Goal: Task Accomplishment & Management: Use online tool/utility

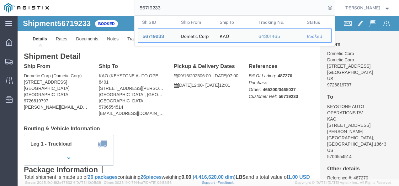
click at [192, 8] on input "56719233" at bounding box center [230, 7] width 191 height 15
paste input "820690"
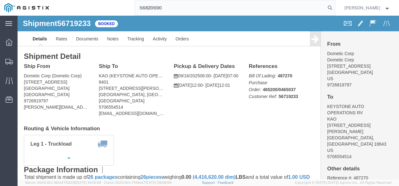
type input "56820690"
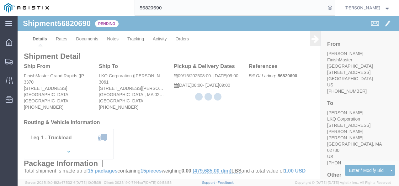
drag, startPoint x: 181, startPoint y: 120, endPoint x: 79, endPoint y: 52, distance: 122.4
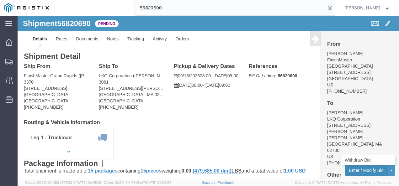
click button "Enter / Modify Bid"
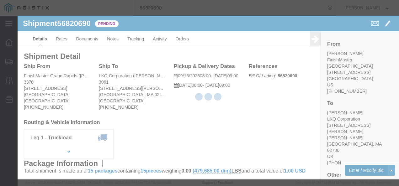
select select "4622"
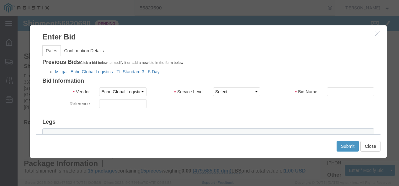
click link "ks_ga - Echo Global Logistics - TL Standard 3 - 5 Day"
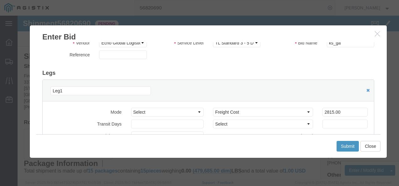
scroll to position [63, 0]
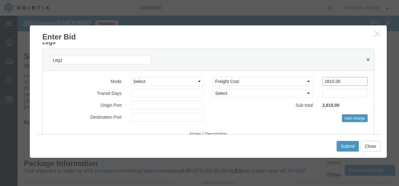
drag, startPoint x: 329, startPoint y: 63, endPoint x: 223, endPoint y: 48, distance: 107.8
click div "Mode Select Air Less than Truckload Multi-Leg Ocean Freight Rail Small Parcel T…"
type input "3800"
click button "Submit"
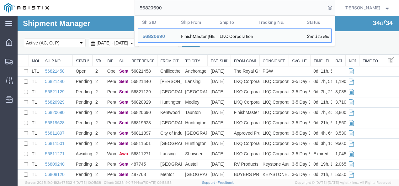
click at [190, 3] on input "56820690" at bounding box center [230, 7] width 191 height 15
paste input "729484"
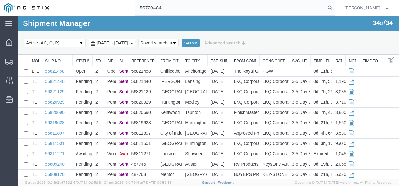
type input "56729484"
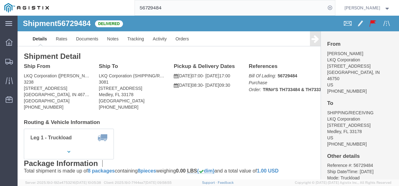
click div "Leg 1 - Truckload Vehicle 1: Standard Dry Van (53 Feet) Number of trucks: 1"
click div "Shipment Detail Ship From LKQ Corporation ([PERSON_NAME]) [GEOGRAPHIC_DATA][STR…"
click div "Ship From LKQ Corporation ([PERSON_NAME]) [STREET_ADDRESS] [PHONE_NUMBER] Ship …"
drag, startPoint x: 179, startPoint y: 125, endPoint x: 151, endPoint y: 108, distance: 33.1
click div "Leg 1 - Truckload Vehicle 1: Standard Dry Van (53 Feet) Number of trucks: 1"
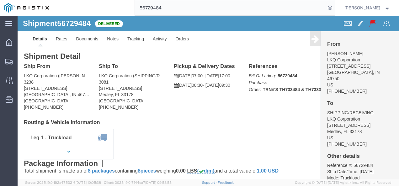
click at [180, 10] on input "56729484" at bounding box center [230, 7] width 191 height 15
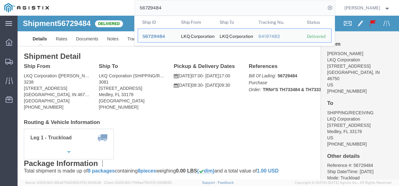
click at [180, 10] on input "56729484" at bounding box center [230, 7] width 191 height 15
click div "Leg 1 - Truckload Vehicle 1: Standard Dry Van (53 Feet) Number of trucks: 1"
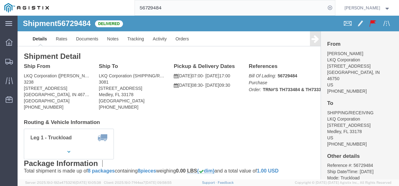
click h4 "Routing & Vehicle Information"
click at [22, 59] on span "Shipments" at bounding box center [19, 61] width 4 height 13
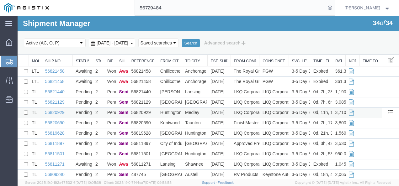
click at [52, 109] on td "56820929" at bounding box center [57, 113] width 31 height 10
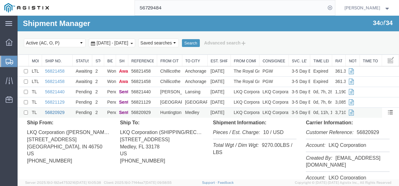
click at [52, 114] on link "56820929" at bounding box center [54, 112] width 19 height 5
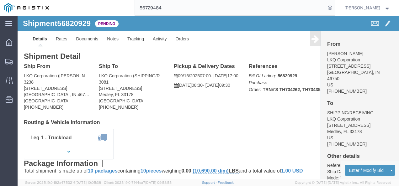
click div "Ship From LKQ Corporation ([PERSON_NAME]) [STREET_ADDRESS] [PHONE_NUMBER] Ship …"
click link "Rates"
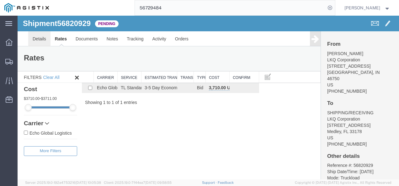
click at [38, 36] on link "Details" at bounding box center [39, 38] width 22 height 15
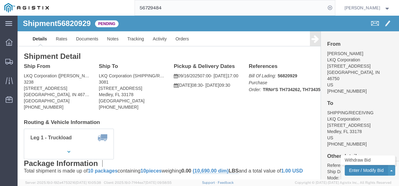
click button "Enter / Modify Bid"
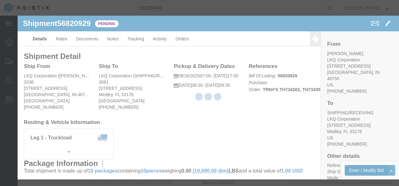
select select "4622"
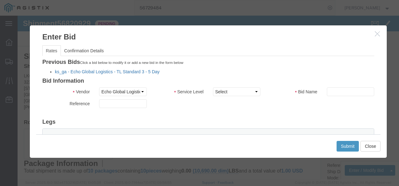
click link "ks_ga - Echo Global Logistics - TL Standard 3 - 5 Day"
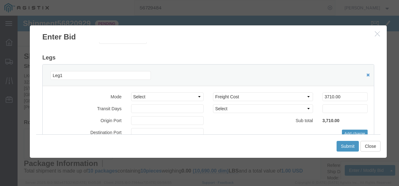
scroll to position [63, 0]
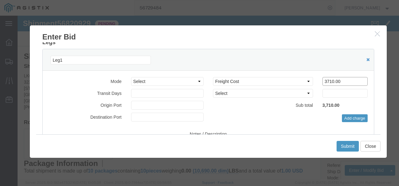
drag, startPoint x: 278, startPoint y: 62, endPoint x: 223, endPoint y: 58, distance: 55.1
click div "Mode Select Air Less than Truckload Multi-Leg Ocean Freight Rail Small Parcel T…"
type input "2300"
click button "Submit"
